Goal: Transaction & Acquisition: Purchase product/service

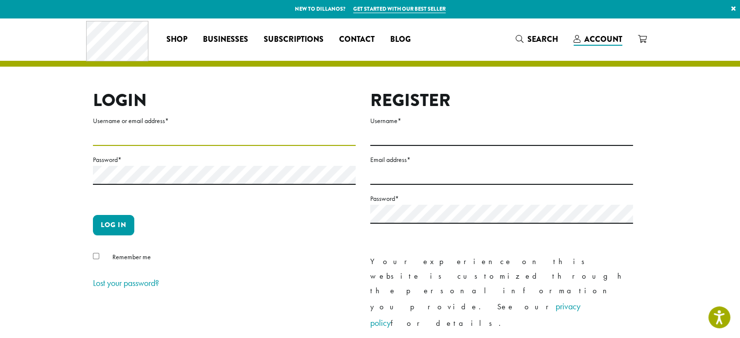
type input "**********"
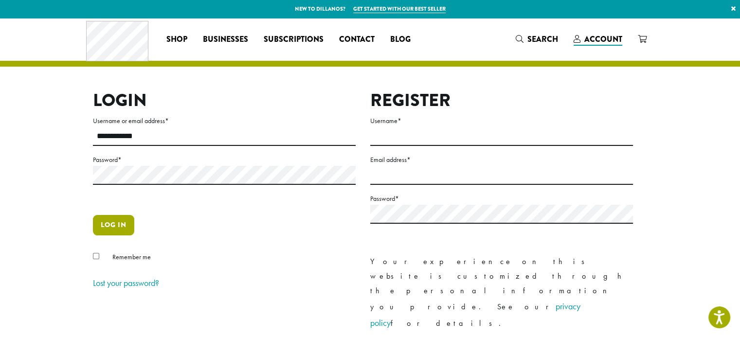
click at [110, 223] on button "Log in" at bounding box center [113, 225] width 41 height 20
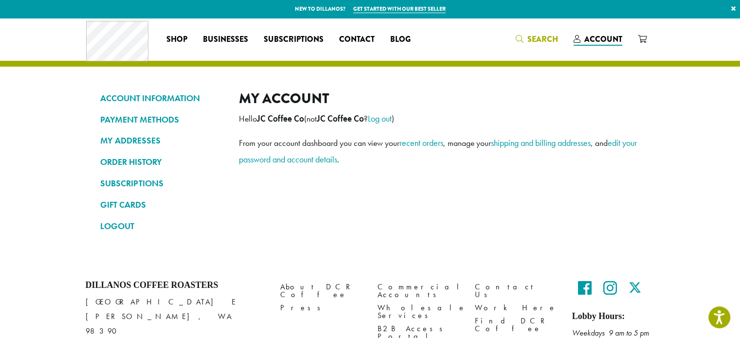
click at [531, 37] on span "Search" at bounding box center [542, 39] width 31 height 11
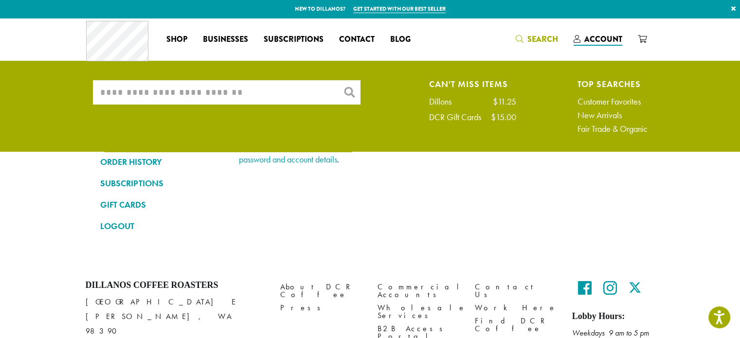
click at [274, 87] on input "What are you searching for?" at bounding box center [227, 92] width 268 height 24
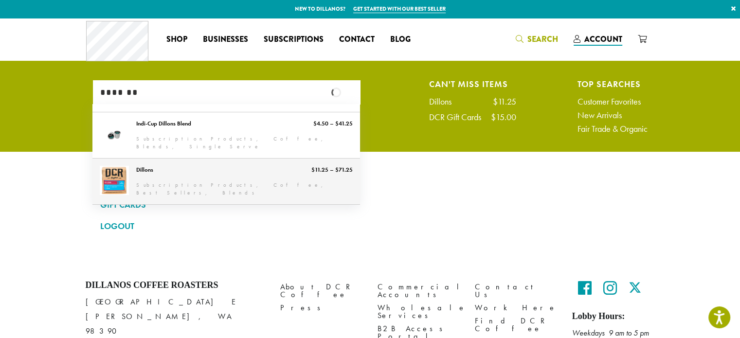
type input "*******"
click at [113, 185] on link "Dillons" at bounding box center [226, 182] width 268 height 46
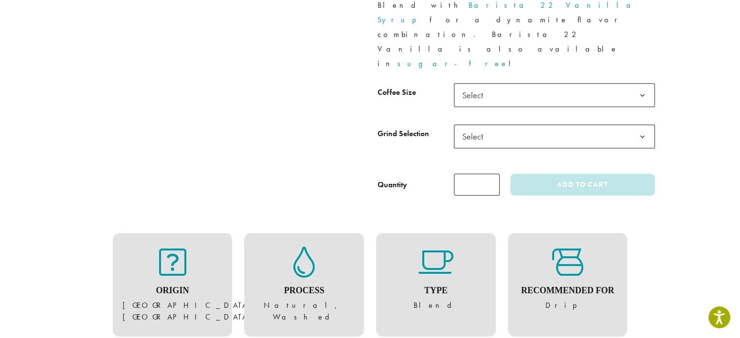
scroll to position [487, 0]
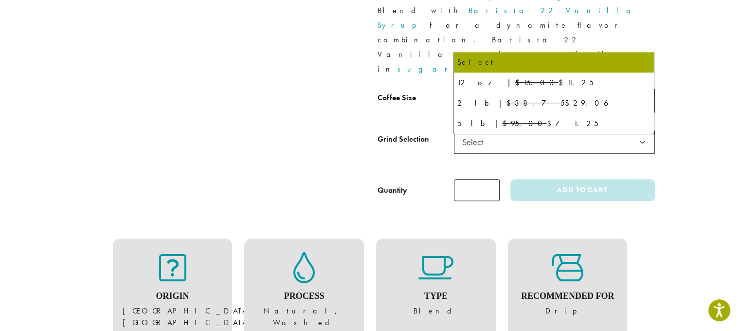
click at [646, 89] on b at bounding box center [643, 101] width 24 height 24
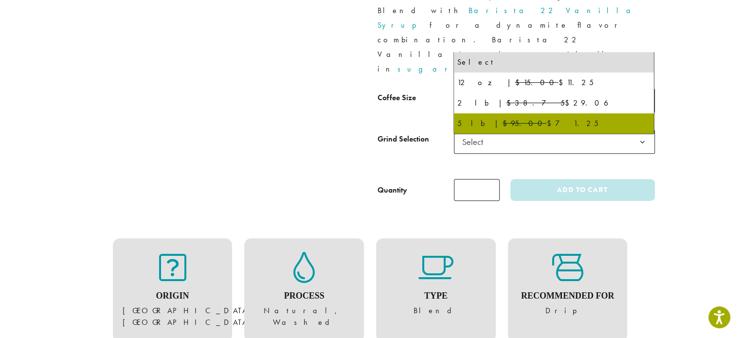
select select "**********"
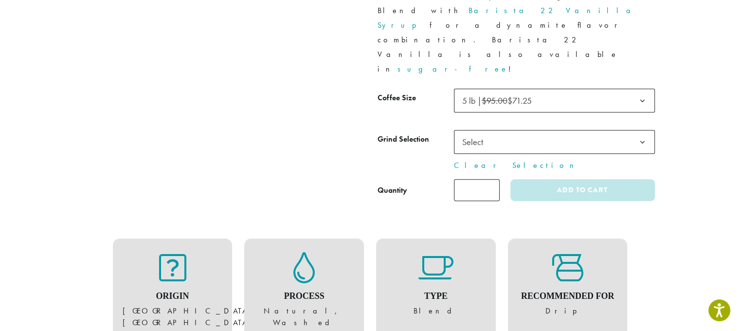
click at [526, 130] on span "Select" at bounding box center [554, 142] width 201 height 24
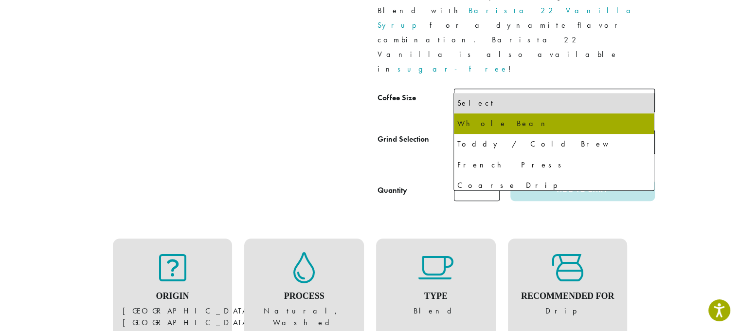
select select "**********"
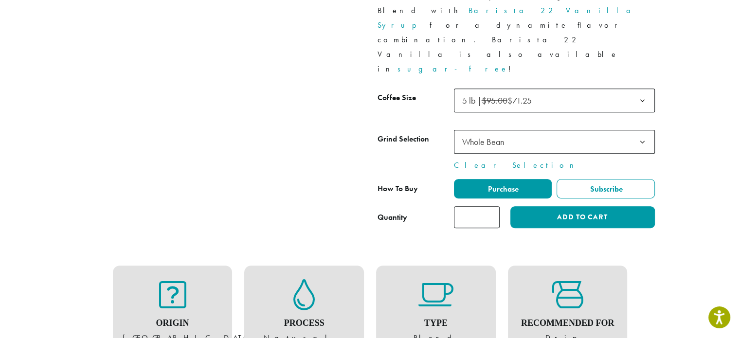
click at [485, 206] on input "*" at bounding box center [477, 217] width 46 height 22
type input "*"
click at [492, 206] on input "*" at bounding box center [477, 217] width 46 height 22
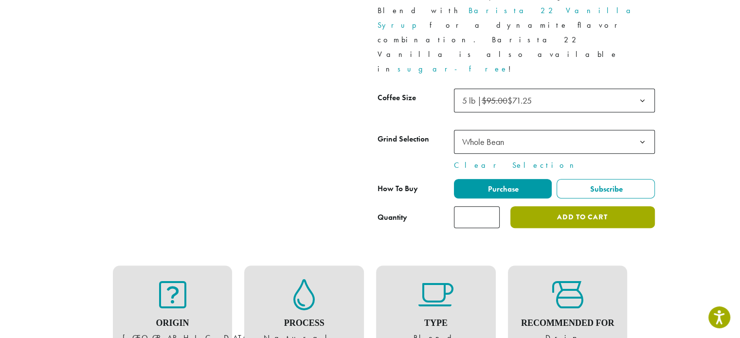
click at [562, 206] on button "Add to cart" at bounding box center [582, 217] width 144 height 22
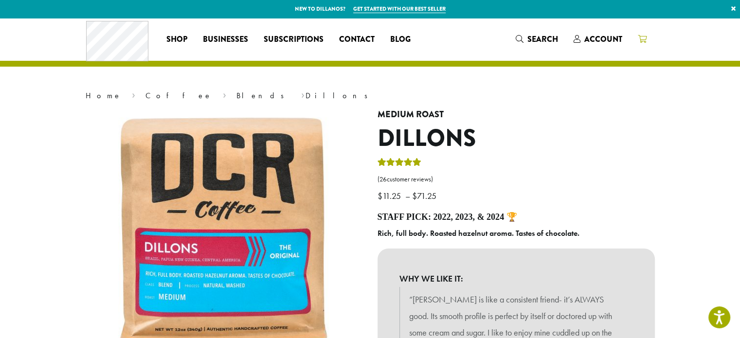
click at [646, 36] on icon at bounding box center [642, 39] width 9 height 8
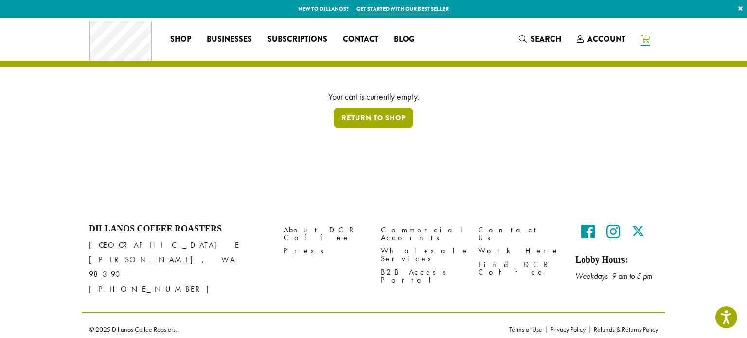
click at [367, 112] on link "Return to shop" at bounding box center [374, 118] width 80 height 20
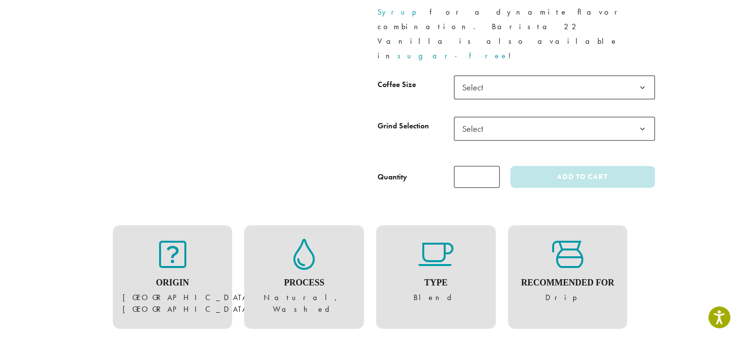
scroll to position [494, 0]
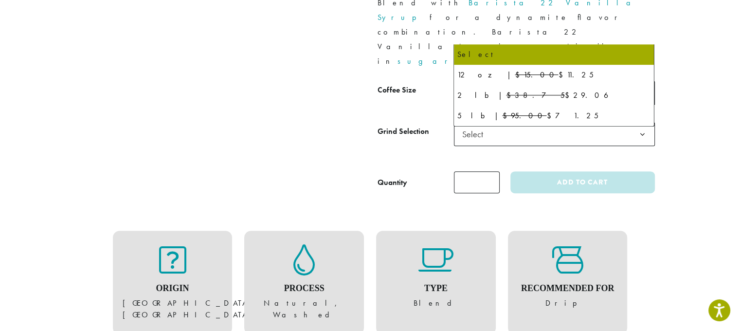
click at [578, 81] on span "Select" at bounding box center [554, 93] width 201 height 24
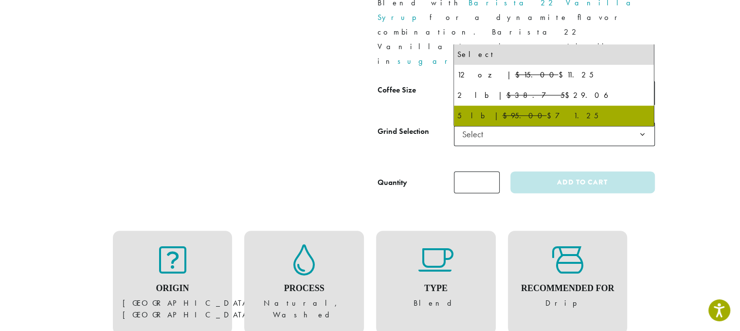
select select "**********"
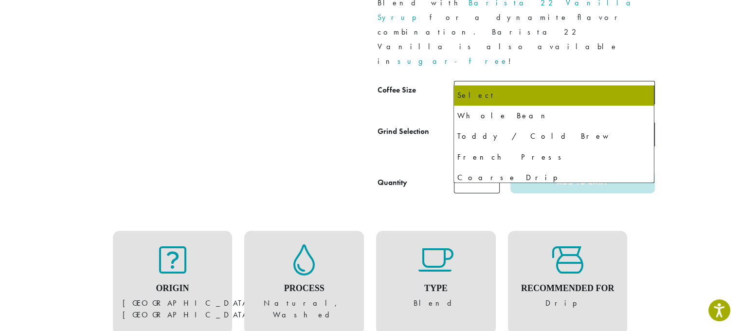
click at [527, 122] on span "Select" at bounding box center [554, 134] width 201 height 24
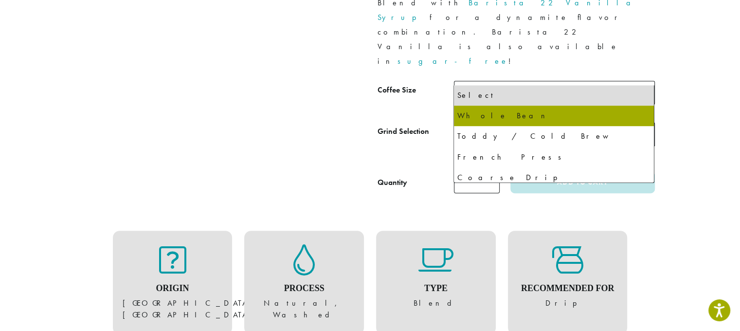
select select "**********"
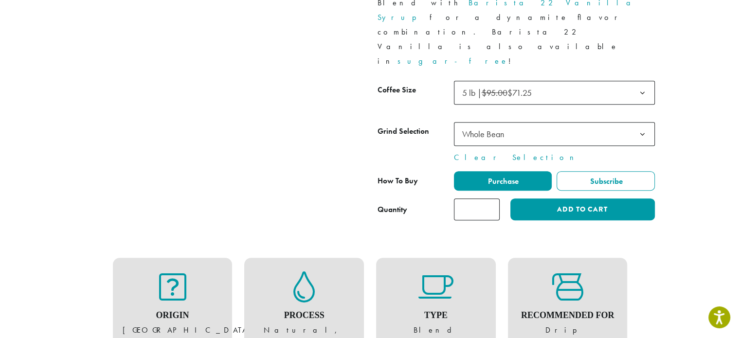
click at [485, 199] on input "*" at bounding box center [477, 210] width 46 height 22
type input "*"
click at [490, 199] on input "*" at bounding box center [477, 210] width 46 height 22
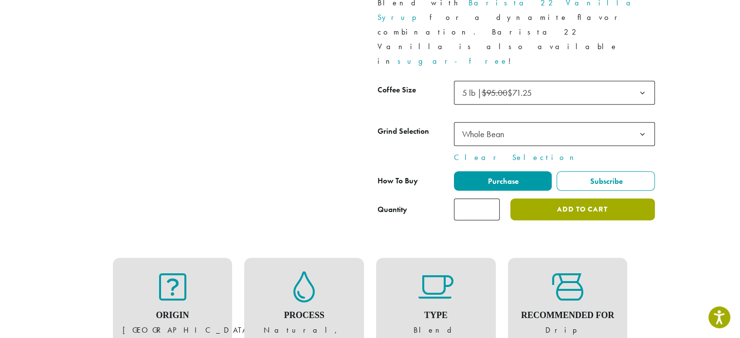
click at [563, 199] on button "Add to cart" at bounding box center [582, 210] width 144 height 22
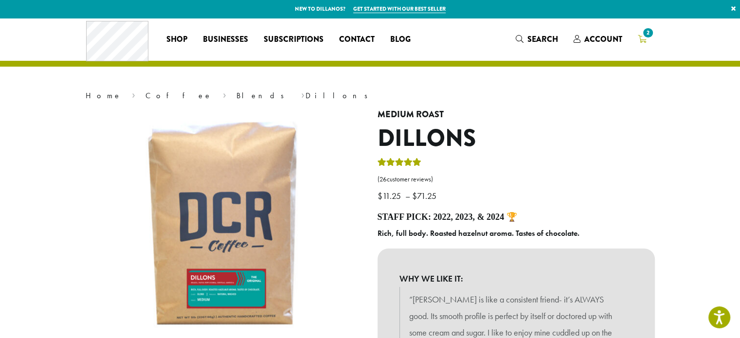
click at [638, 40] on icon "2" at bounding box center [642, 39] width 9 height 8
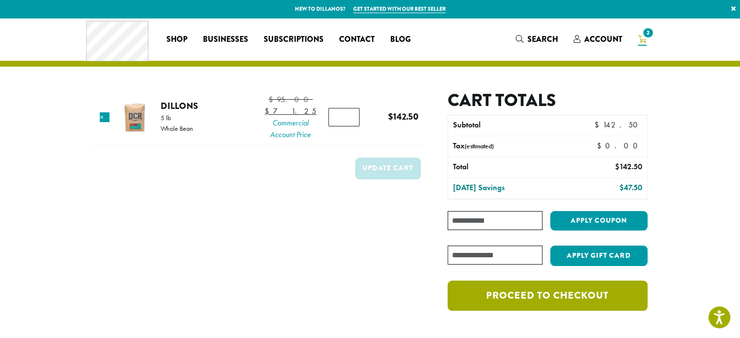
click at [552, 296] on link "Proceed to checkout" at bounding box center [547, 296] width 199 height 30
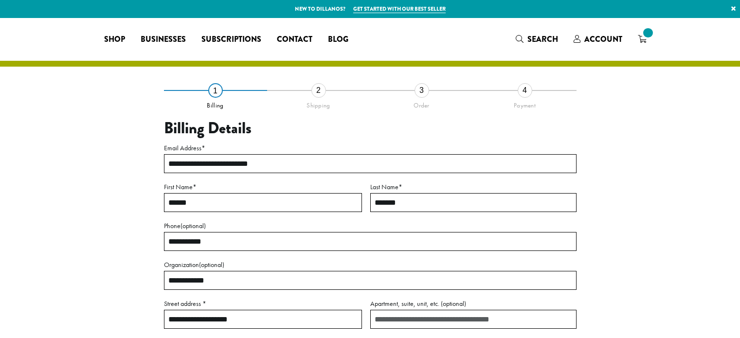
select select "**"
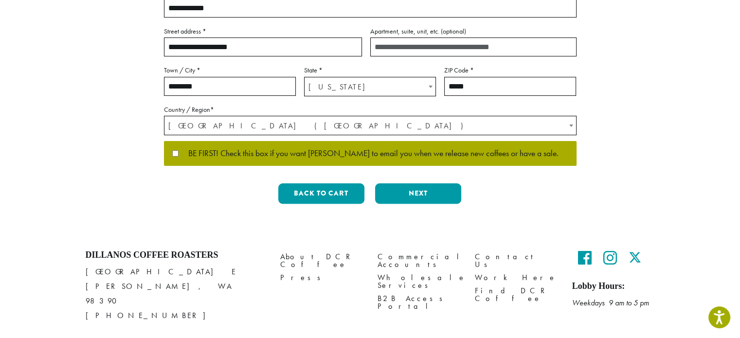
scroll to position [279, 0]
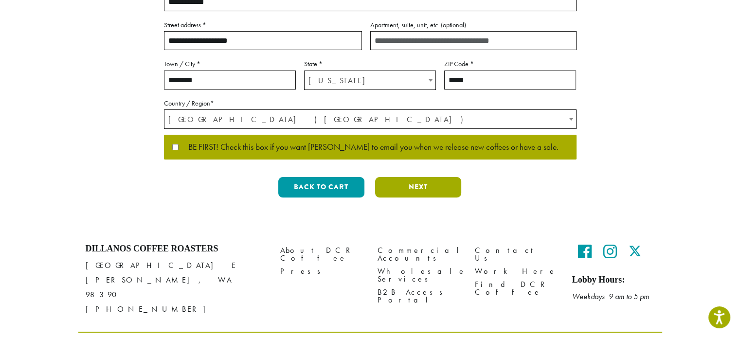
click at [423, 187] on button "Next" at bounding box center [418, 187] width 86 height 20
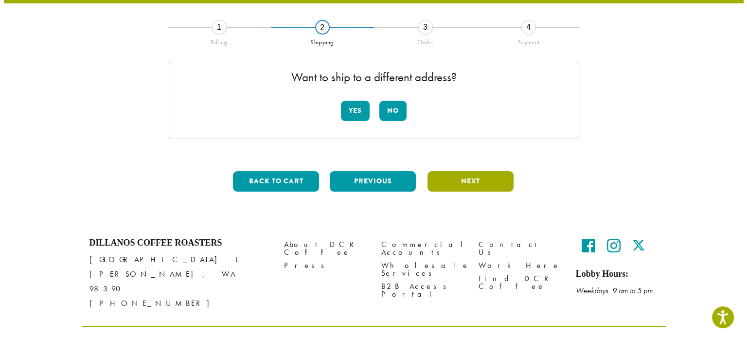
scroll to position [55, 0]
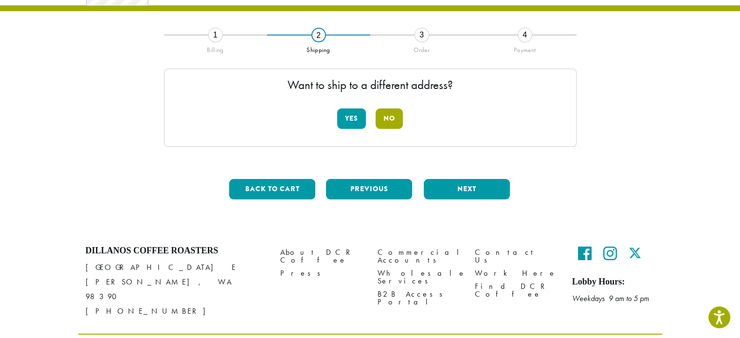
click at [390, 112] on button "No" at bounding box center [389, 119] width 27 height 20
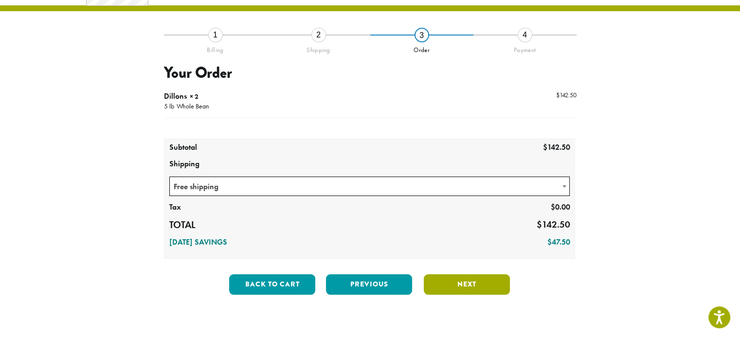
click at [463, 281] on button "Next" at bounding box center [467, 284] width 86 height 20
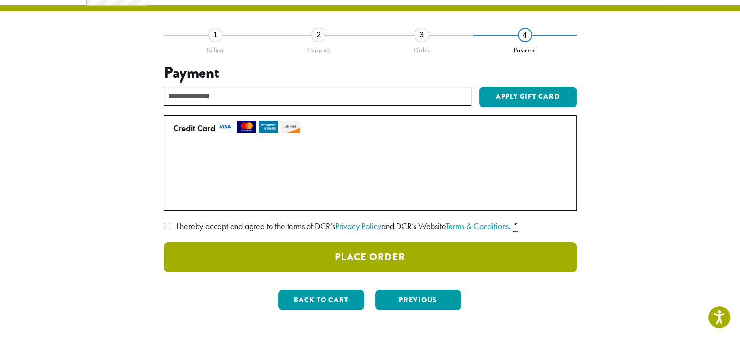
click at [387, 258] on button "Place Order" at bounding box center [370, 257] width 413 height 30
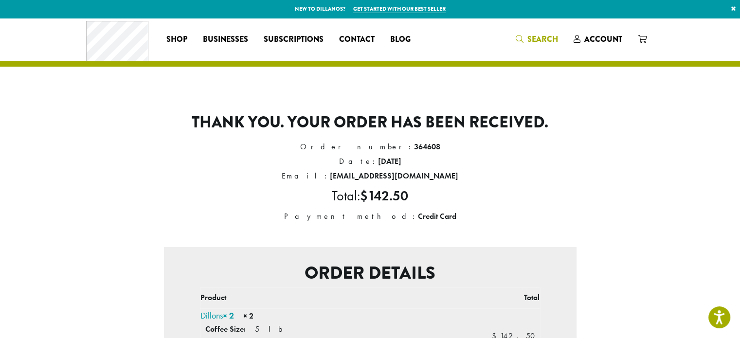
click at [528, 38] on span "Search" at bounding box center [542, 39] width 31 height 11
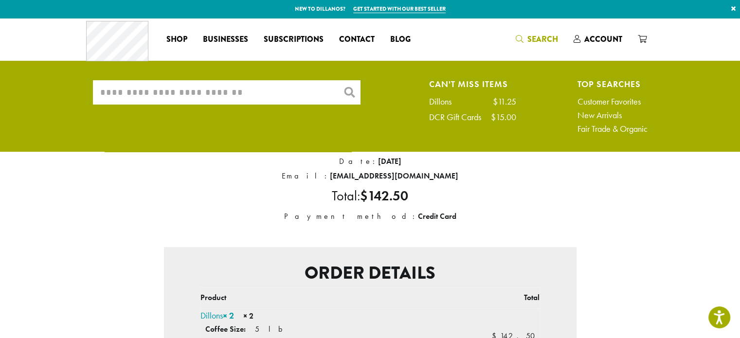
click at [243, 103] on input "What are you searching for?" at bounding box center [227, 92] width 268 height 24
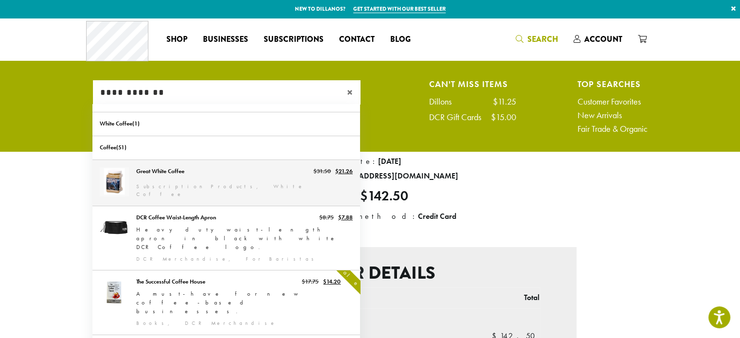
type input "**********"
click at [169, 176] on link "Great White Coffee" at bounding box center [226, 183] width 268 height 46
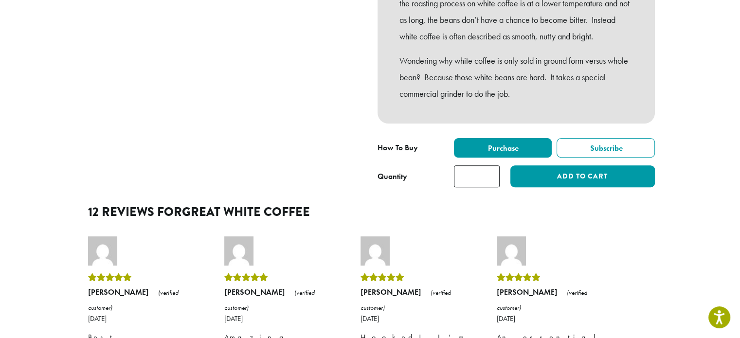
scroll to position [324, 0]
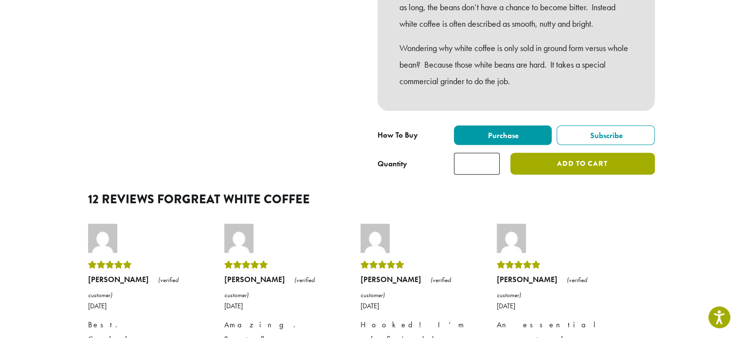
click at [598, 175] on button "Add to cart" at bounding box center [582, 164] width 144 height 22
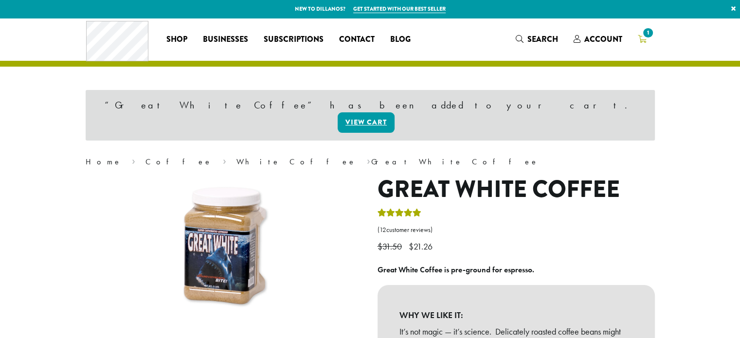
click at [641, 35] on icon "1" at bounding box center [642, 39] width 9 height 8
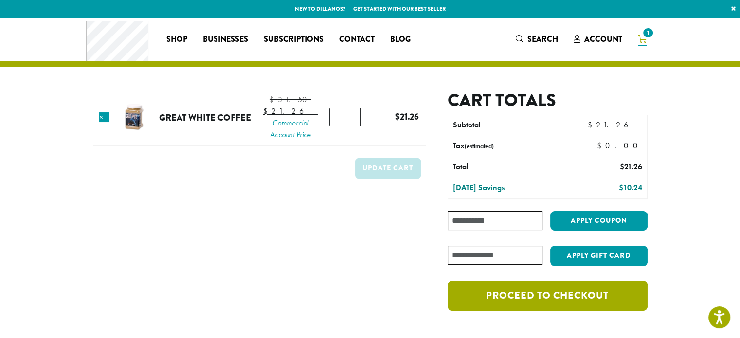
click at [593, 290] on link "Proceed to checkout" at bounding box center [547, 296] width 199 height 30
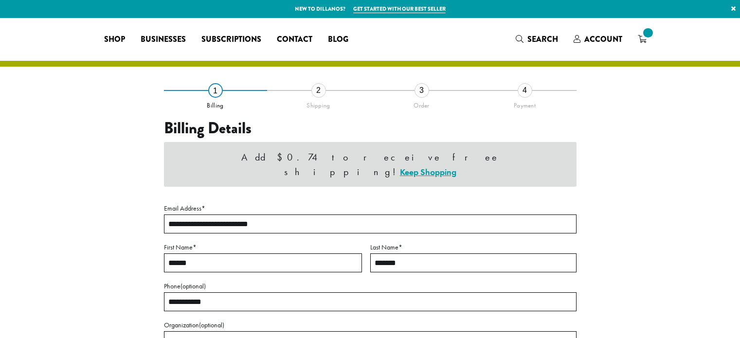
select select "**"
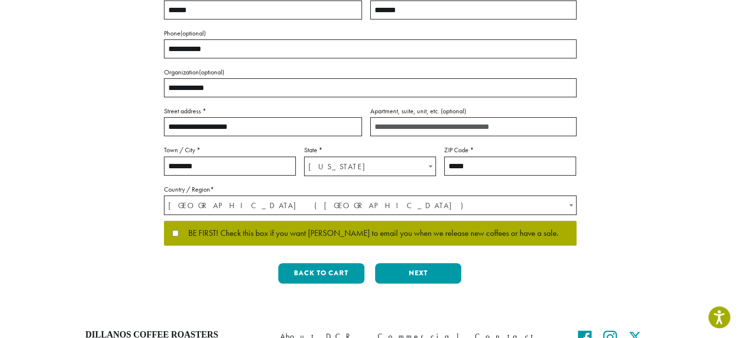
scroll to position [207, 0]
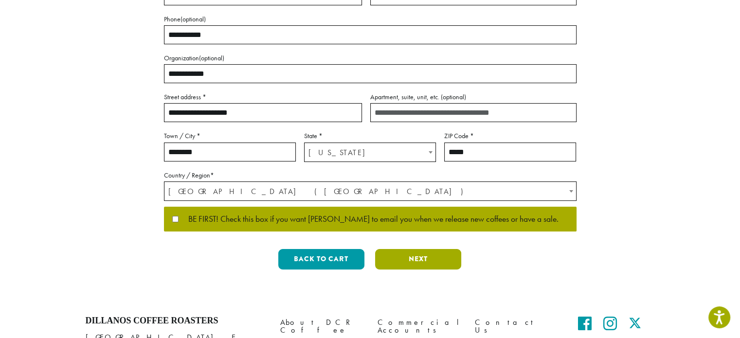
click at [416, 258] on button "Next" at bounding box center [418, 259] width 86 height 20
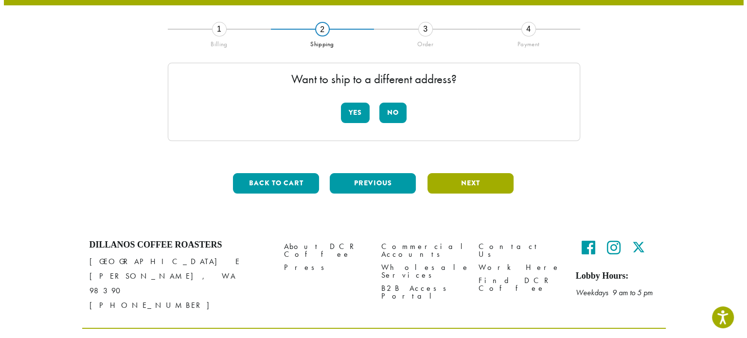
scroll to position [55, 0]
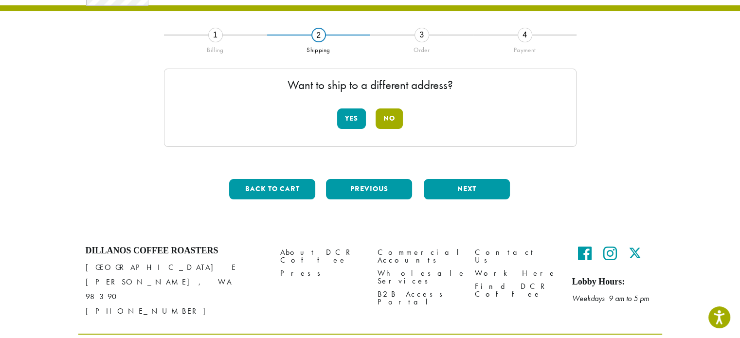
click at [396, 115] on button "No" at bounding box center [389, 119] width 27 height 20
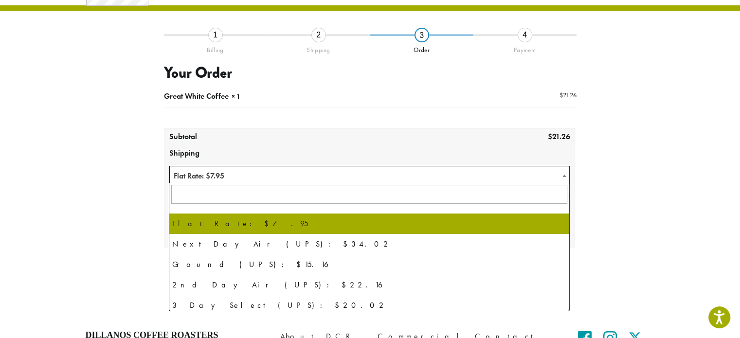
click at [563, 175] on b at bounding box center [564, 176] width 4 height 2
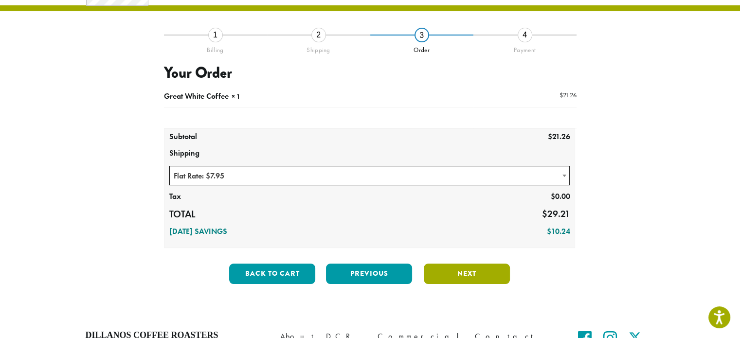
click at [466, 272] on button "Next" at bounding box center [467, 274] width 86 height 20
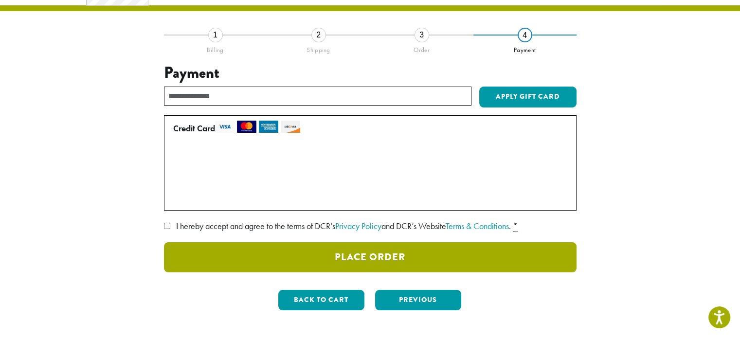
click at [352, 256] on button "Place Order" at bounding box center [370, 257] width 413 height 30
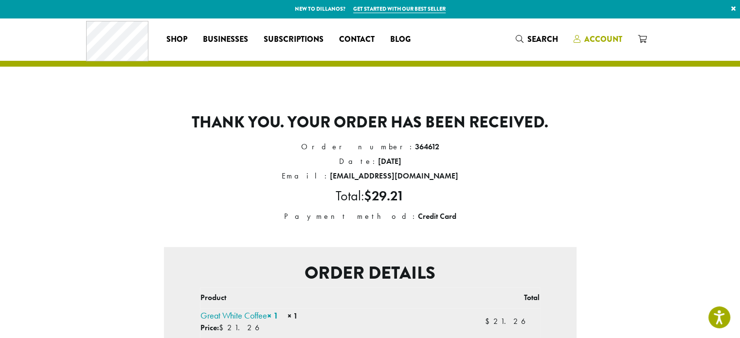
click at [589, 35] on span "Account" at bounding box center [603, 39] width 38 height 11
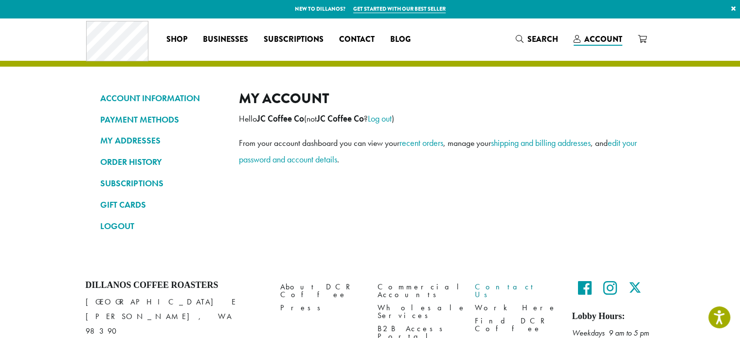
click at [485, 289] on link "Contact Us" at bounding box center [516, 290] width 83 height 21
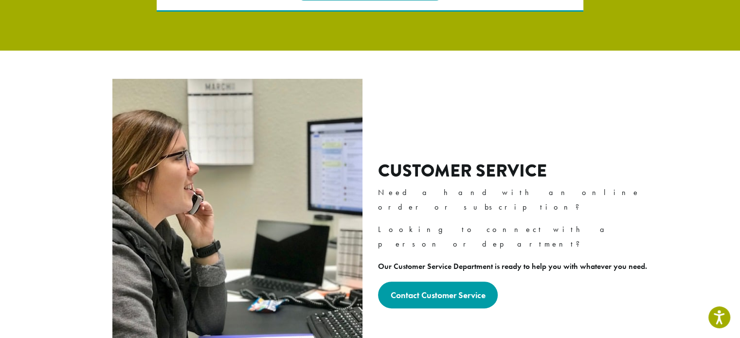
scroll to position [266, 0]
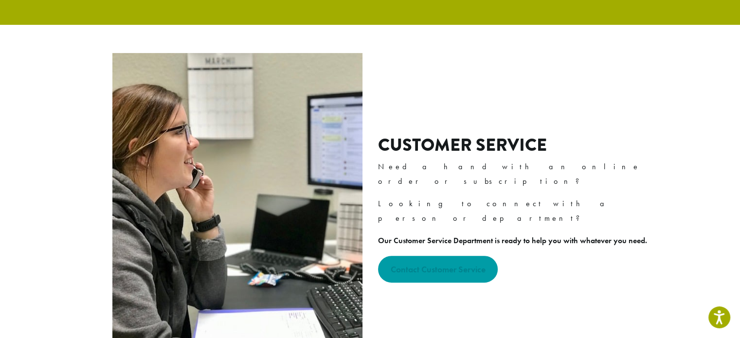
click at [439, 264] on strong "Contact Customer Service" at bounding box center [437, 269] width 95 height 11
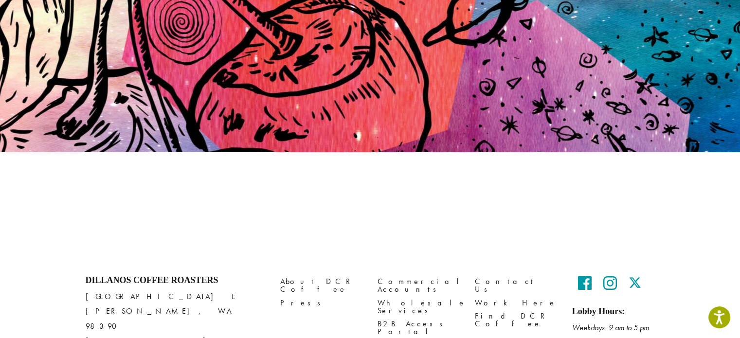
scroll to position [128, 0]
